Goal: Feedback & Contribution: Leave review/rating

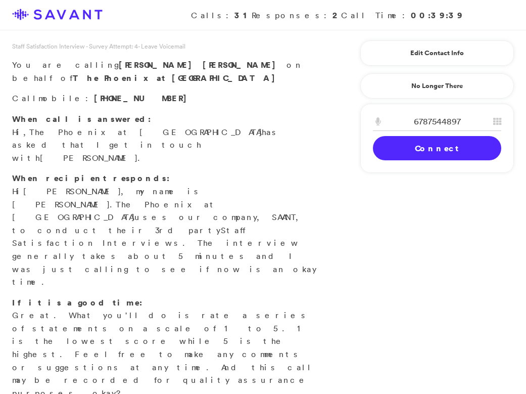
click at [441, 148] on link "Connect" at bounding box center [437, 148] width 128 height 24
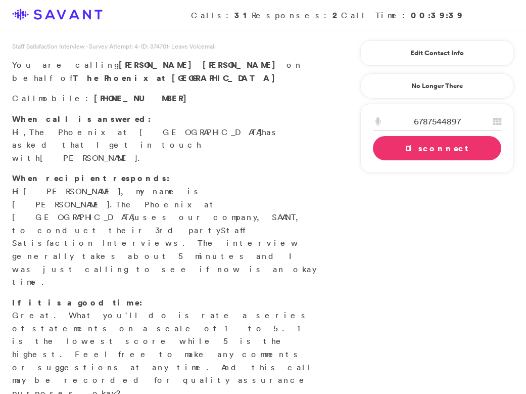
click at [524, 180] on div "Staff Satisfaction Interview - Survey Attempt: 4 - ID: 374701 - Leave Voicemail…" at bounding box center [263, 363] width 526 height 644
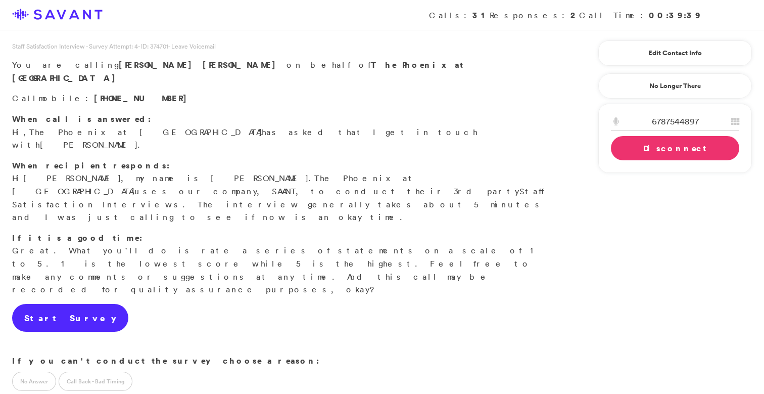
click at [64, 304] on link "Start Survey" at bounding box center [70, 318] width 116 height 28
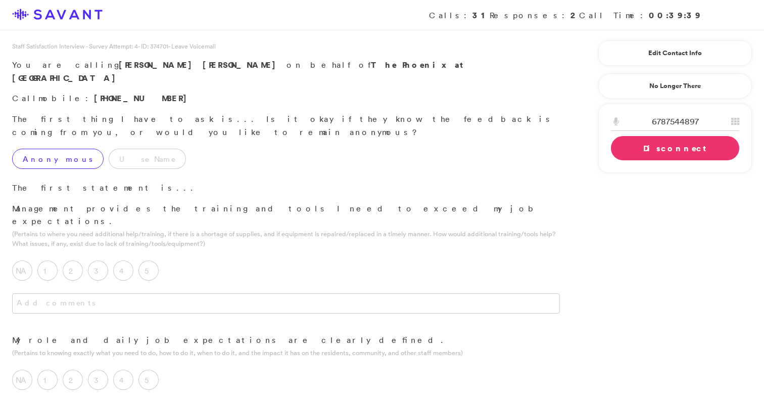
click at [52, 149] on label "Anonymous" at bounding box center [57, 159] width 91 height 20
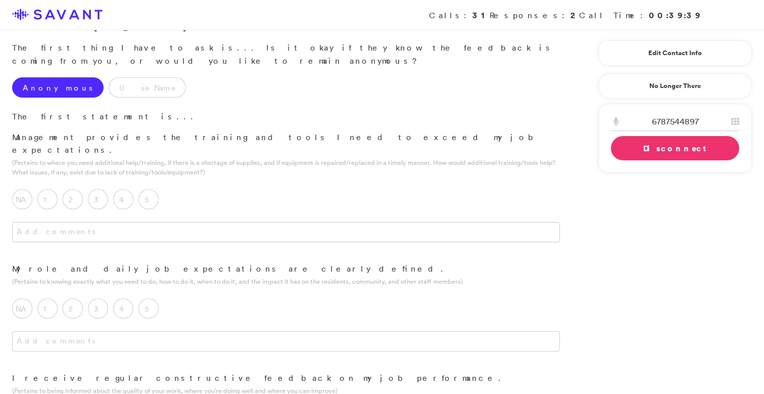
scroll to position [78, 0]
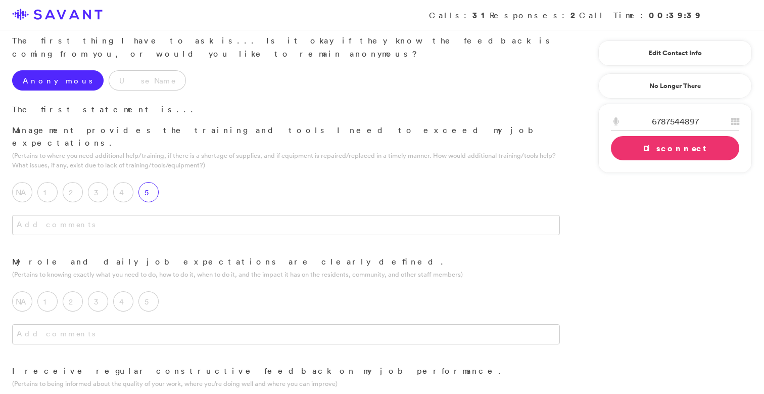
click at [152, 182] on label "5" at bounding box center [149, 192] width 20 height 20
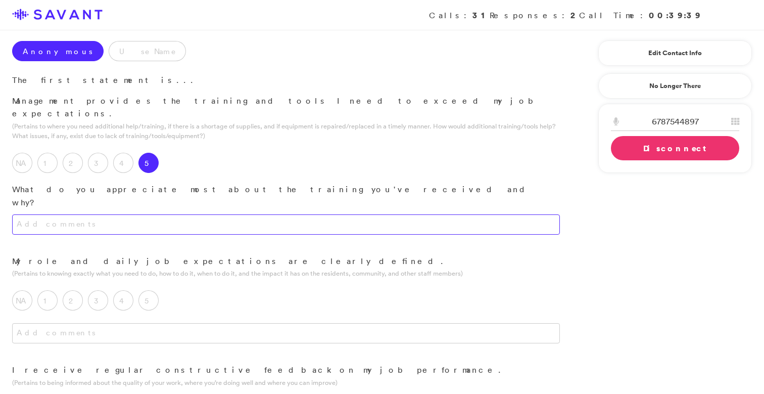
scroll to position [112, 0]
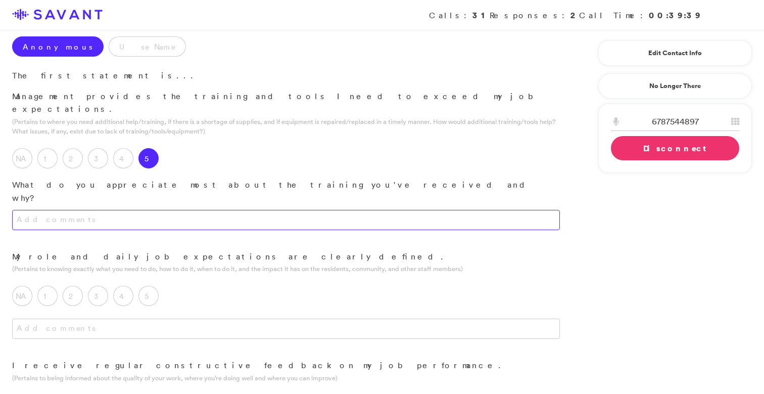
click at [217, 210] on textarea at bounding box center [286, 220] width 548 height 20
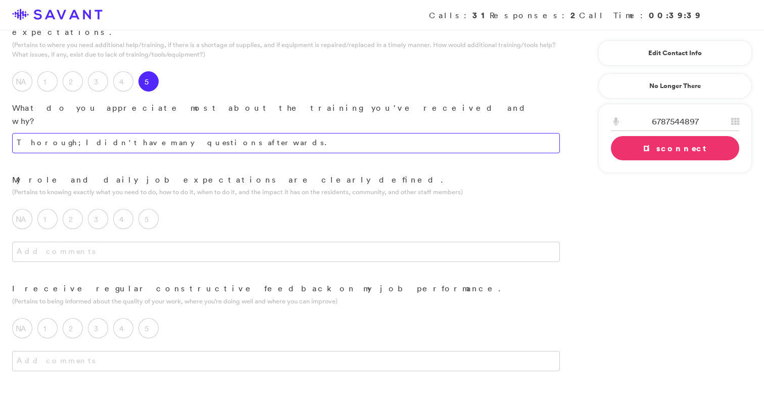
scroll to position [196, 0]
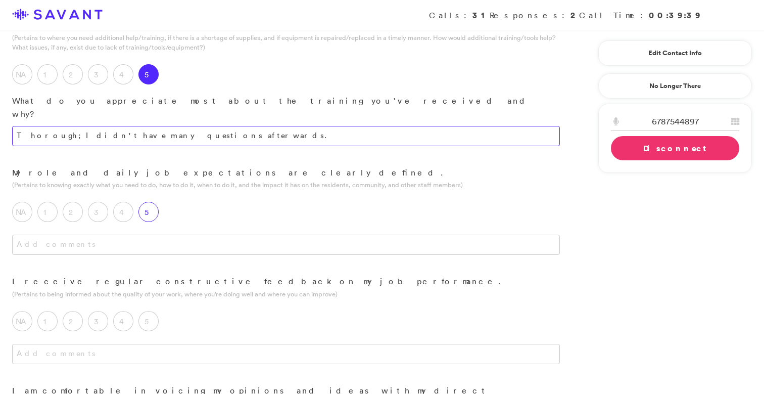
type textarea "Thorough; I didn't have many questions afterwards."
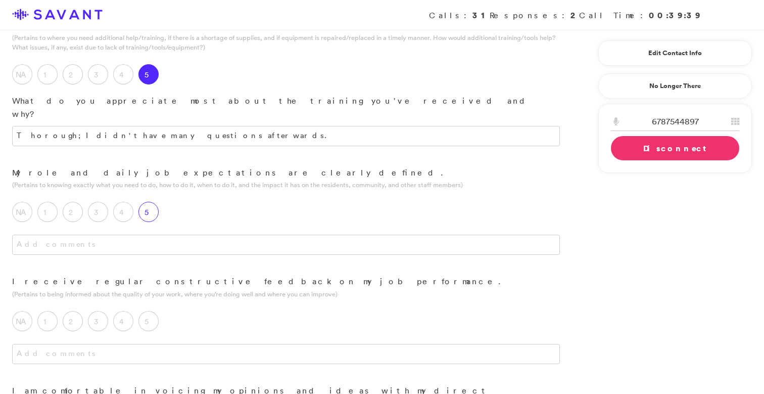
click at [151, 202] on label "5" at bounding box center [149, 212] width 20 height 20
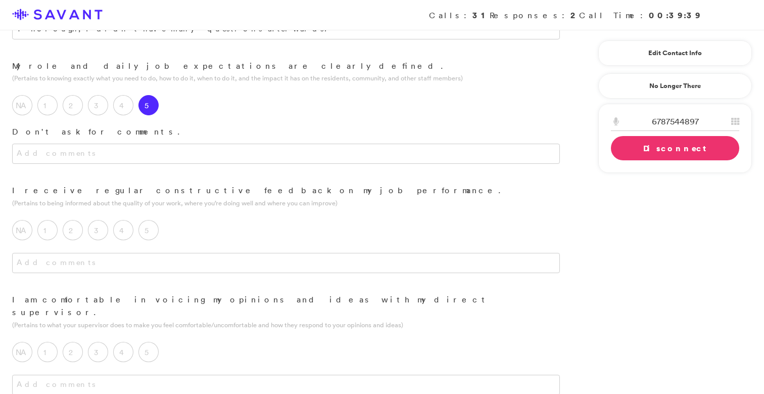
scroll to position [306, 0]
click at [154, 217] on label "5" at bounding box center [149, 227] width 20 height 20
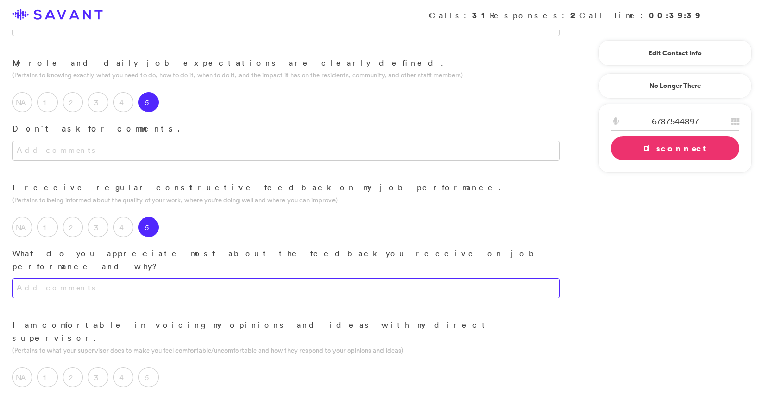
click at [151, 278] on textarea at bounding box center [286, 288] width 548 height 20
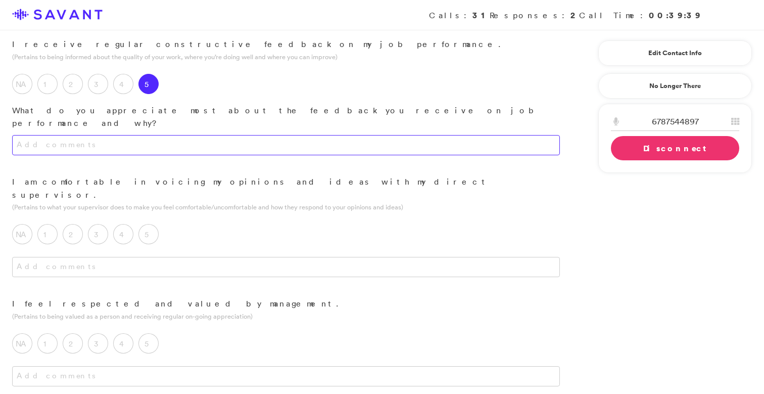
scroll to position [449, 0]
click at [153, 223] on label "5" at bounding box center [149, 233] width 20 height 20
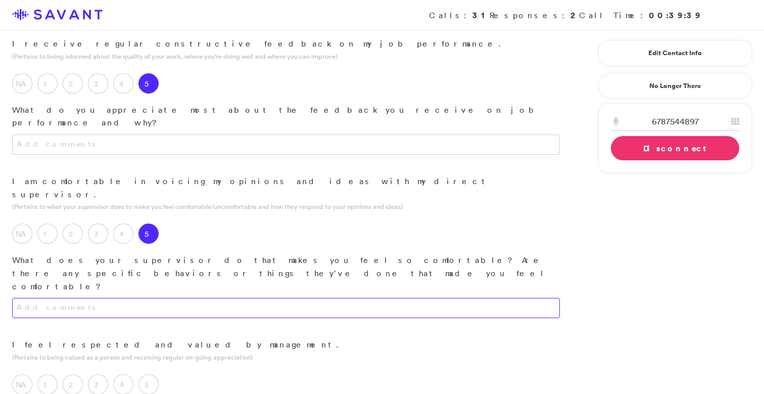
click at [159, 298] on textarea at bounding box center [286, 308] width 548 height 20
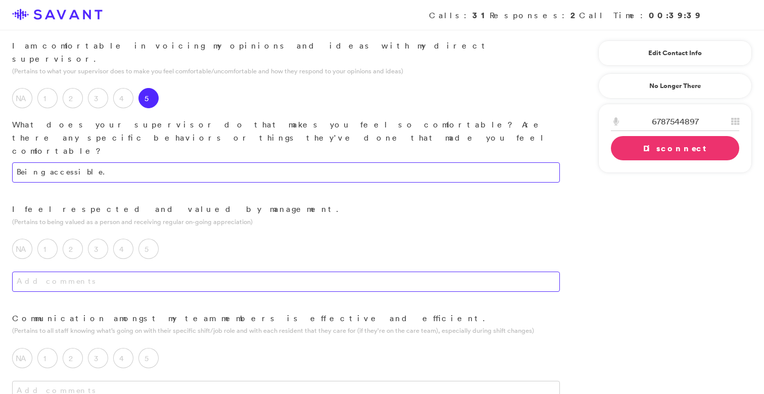
scroll to position [587, 0]
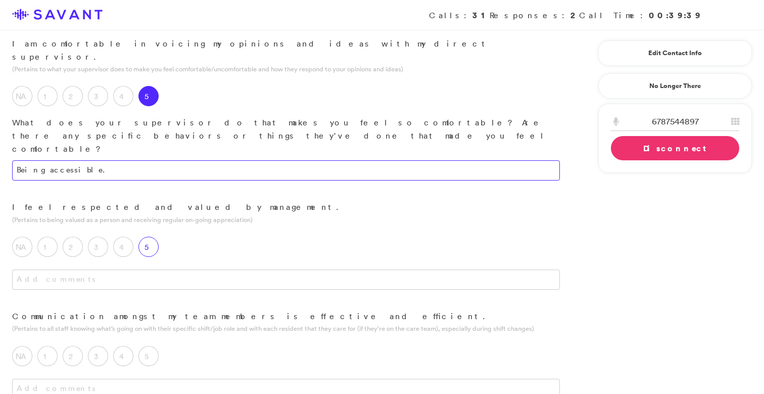
type textarea "Being accessible."
click at [154, 237] on label "5" at bounding box center [149, 247] width 20 height 20
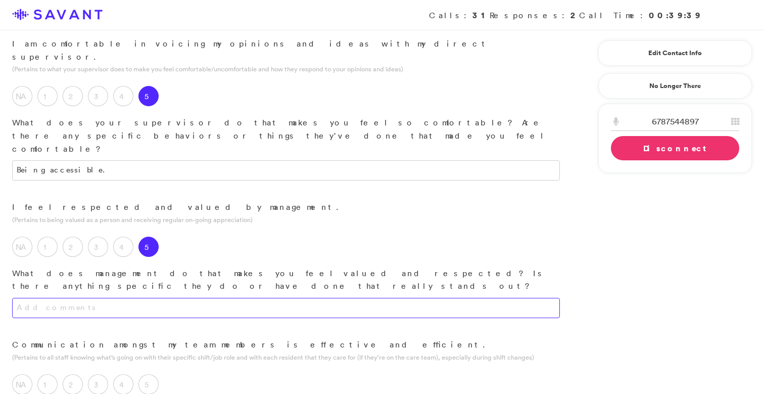
click at [169, 298] on textarea at bounding box center [286, 308] width 548 height 20
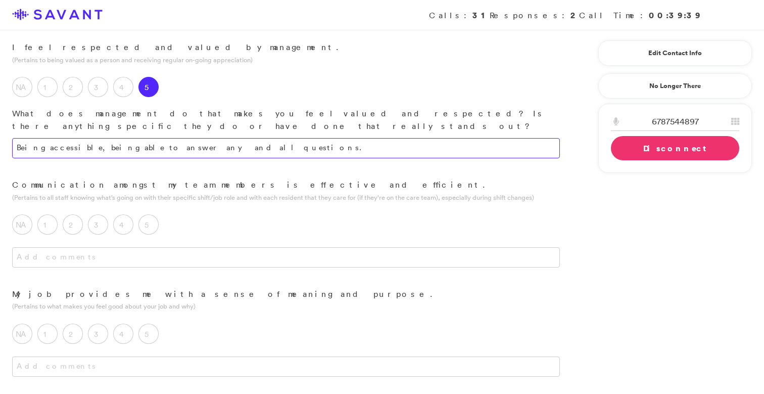
scroll to position [748, 0]
type textarea "Being accessible, being able to answer any and all questions."
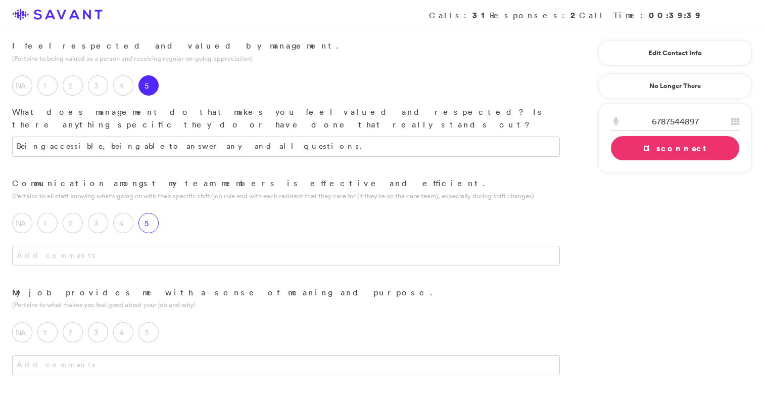
click at [154, 213] on label "5" at bounding box center [149, 223] width 20 height 20
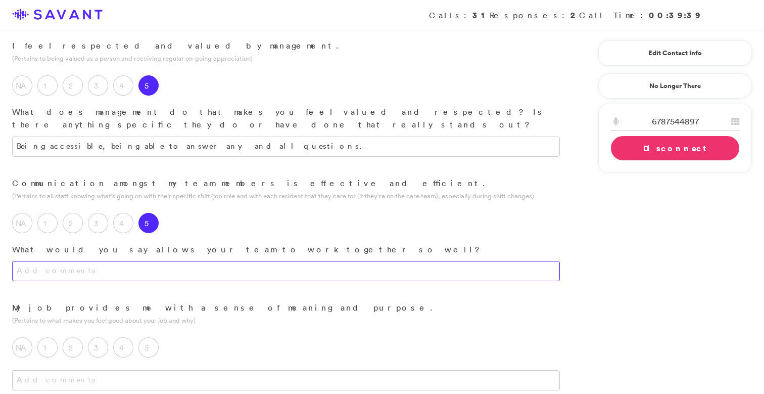
click at [161, 261] on textarea at bounding box center [286, 271] width 548 height 20
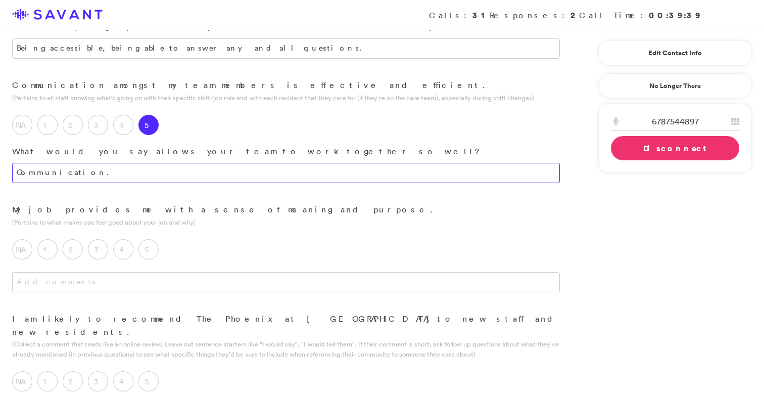
scroll to position [847, 0]
type textarea "Communication."
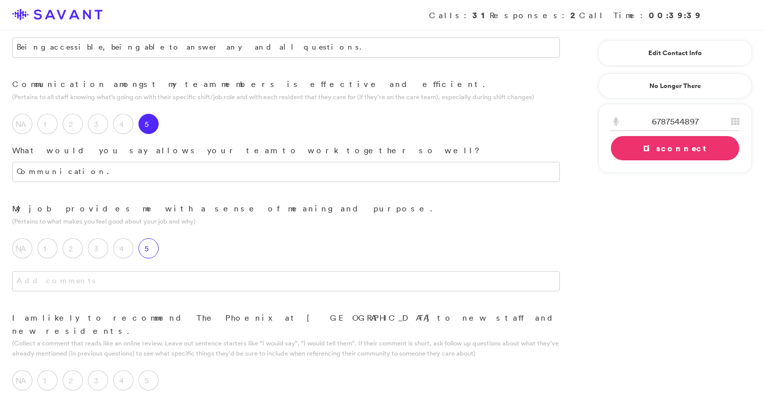
click at [149, 238] on label "5" at bounding box center [149, 248] width 20 height 20
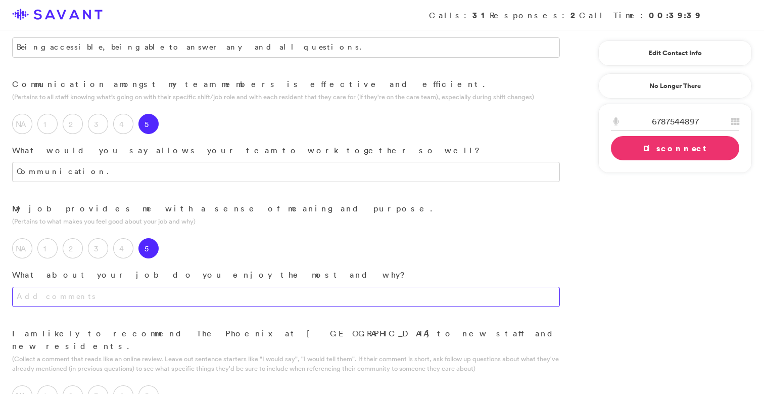
click at [156, 287] on textarea at bounding box center [286, 297] width 548 height 20
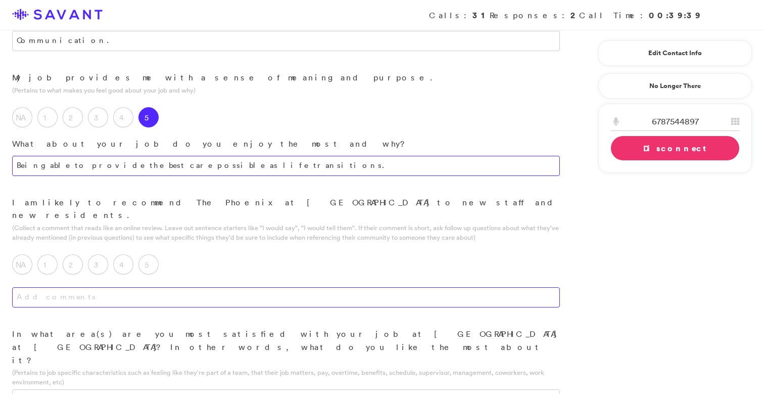
scroll to position [984, 0]
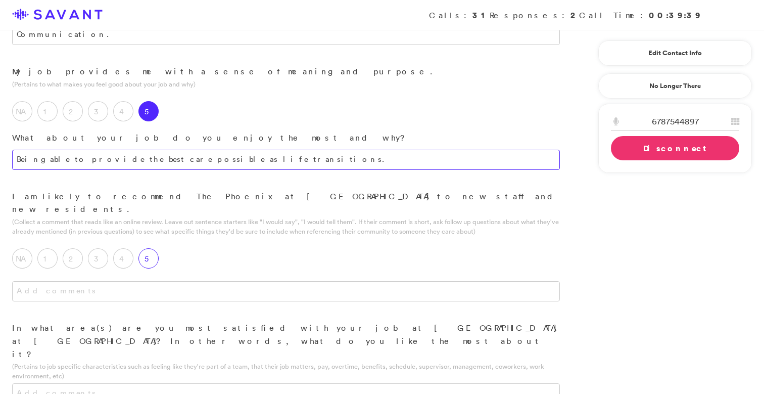
type textarea "Being able to provide the best care possible as life transitions."
click at [144, 248] on label "5" at bounding box center [149, 258] width 20 height 20
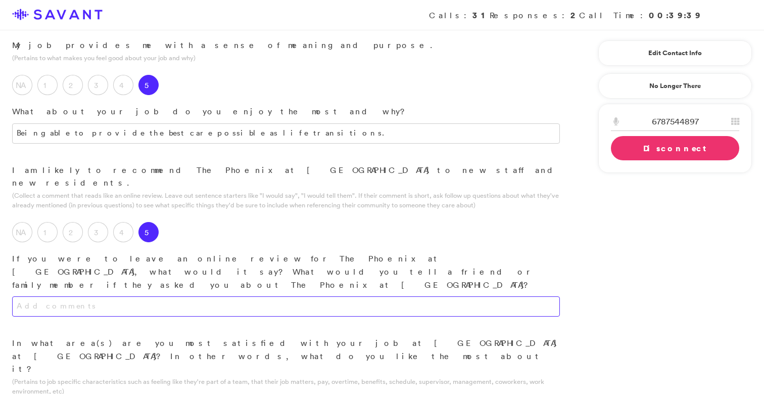
scroll to position [1018, 0]
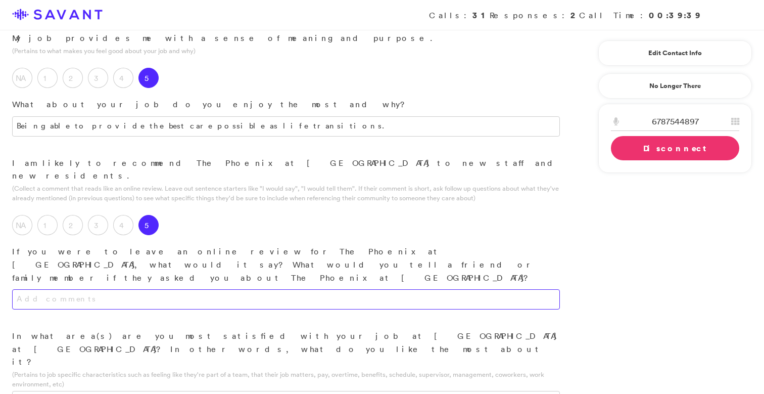
click at [182, 289] on textarea at bounding box center [286, 299] width 548 height 20
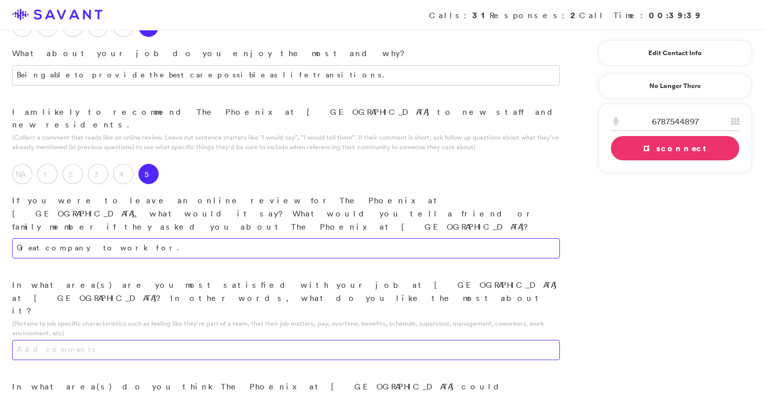
scroll to position [1079, 0]
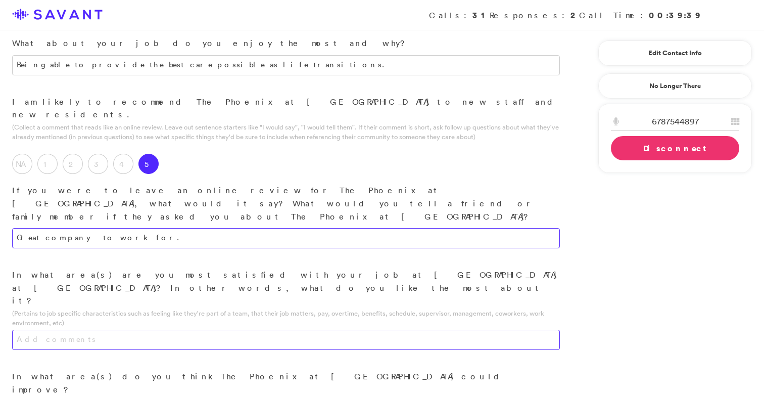
type textarea "Great company to work for."
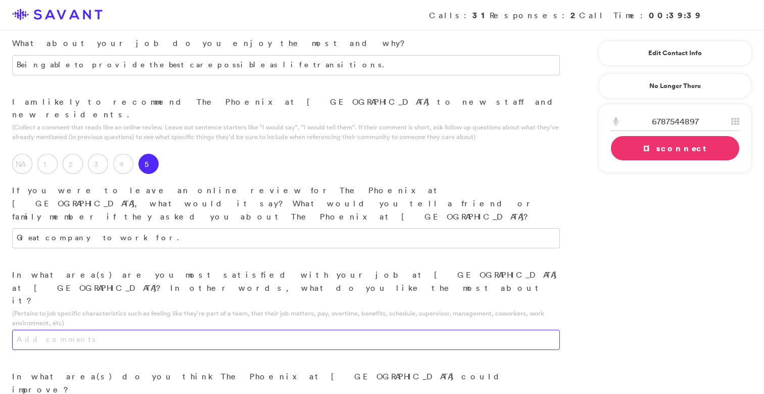
click at [235, 330] on textarea at bounding box center [286, 340] width 548 height 20
type textarea "Not as taxing on the body as other places I have been to."
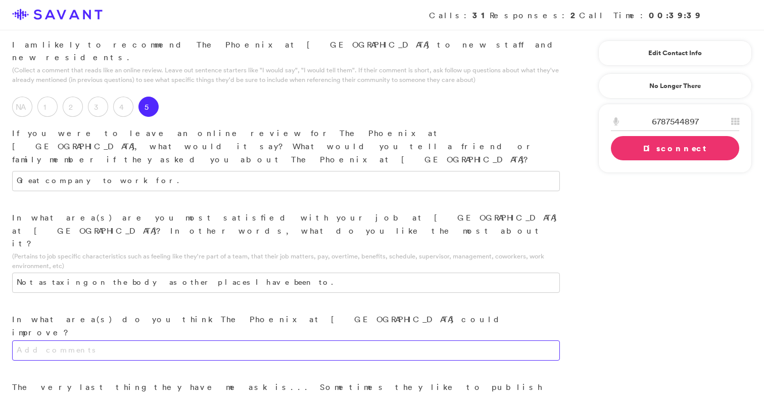
scroll to position [1142, 0]
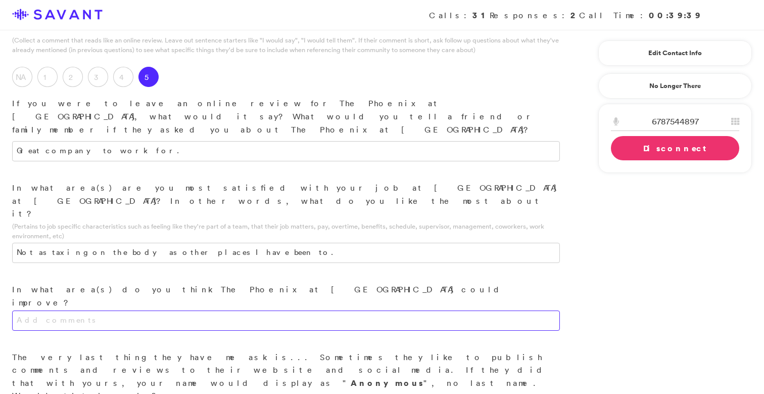
scroll to position [1197, 0]
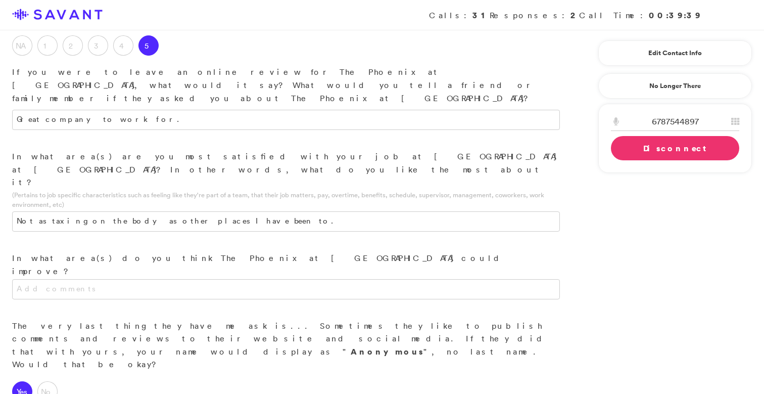
click at [526, 143] on link "Disconnect" at bounding box center [675, 148] width 128 height 24
